Goal: Information Seeking & Learning: Learn about a topic

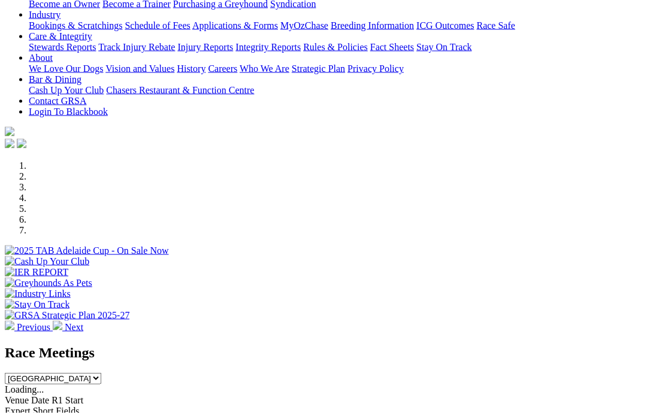
scroll to position [218, 0]
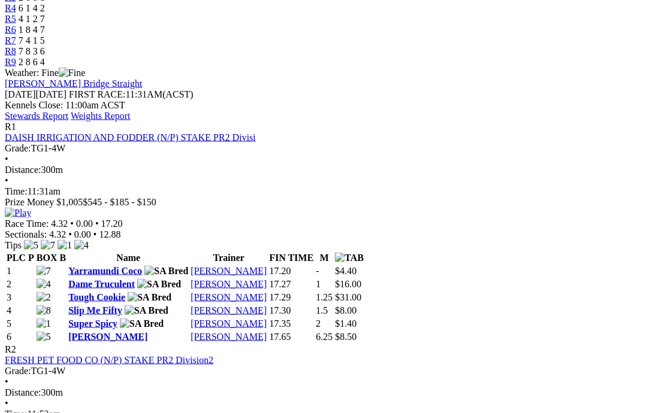
scroll to position [457, 0]
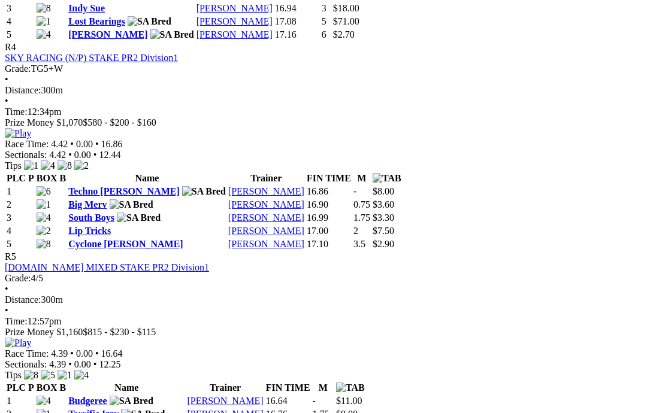
scroll to position [1181, 0]
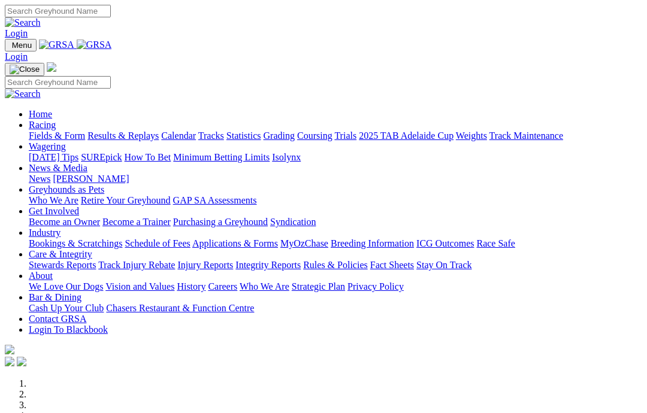
scroll to position [266, 0]
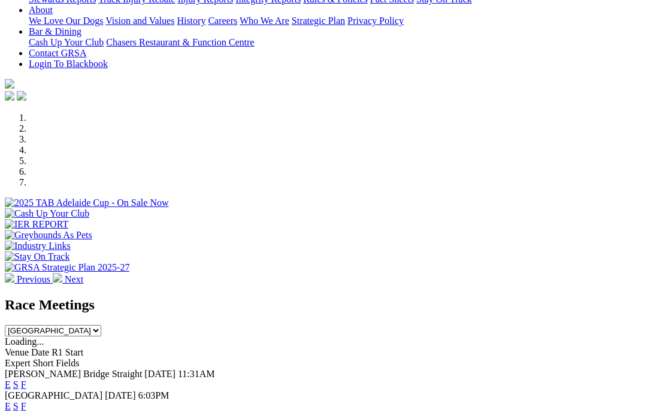
click at [26, 401] on link "F" at bounding box center [23, 406] width 5 height 10
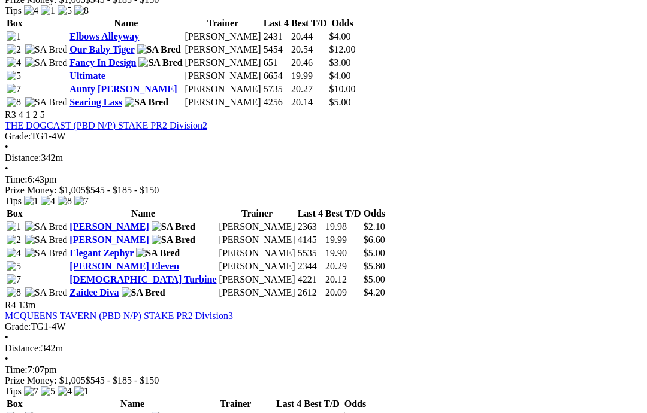
scroll to position [884, 0]
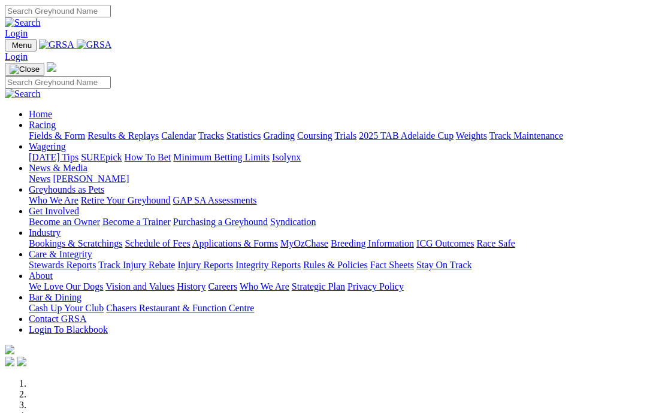
scroll to position [266, 0]
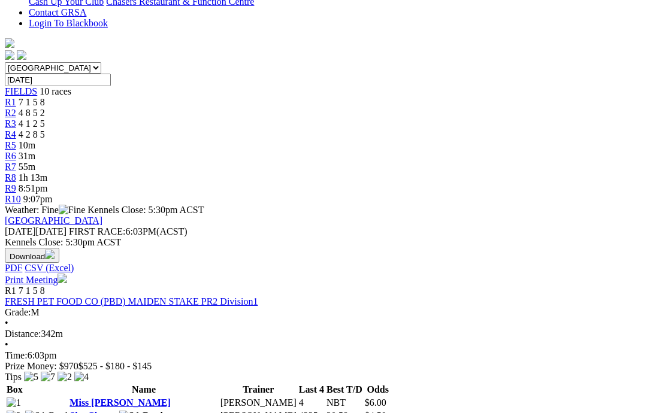
scroll to position [328, 0]
